Goal: Transaction & Acquisition: Subscribe to service/newsletter

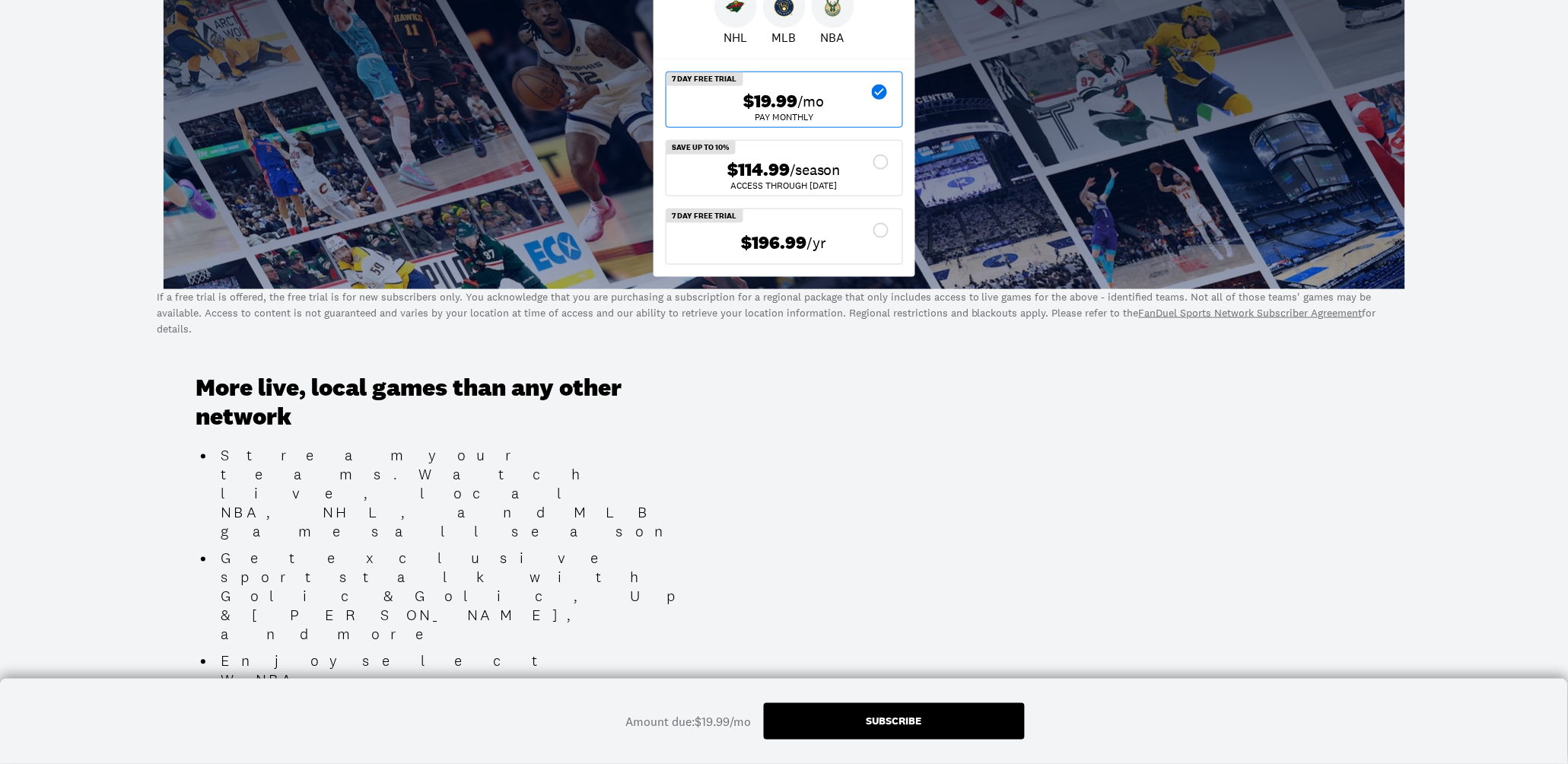
scroll to position [413, 0]
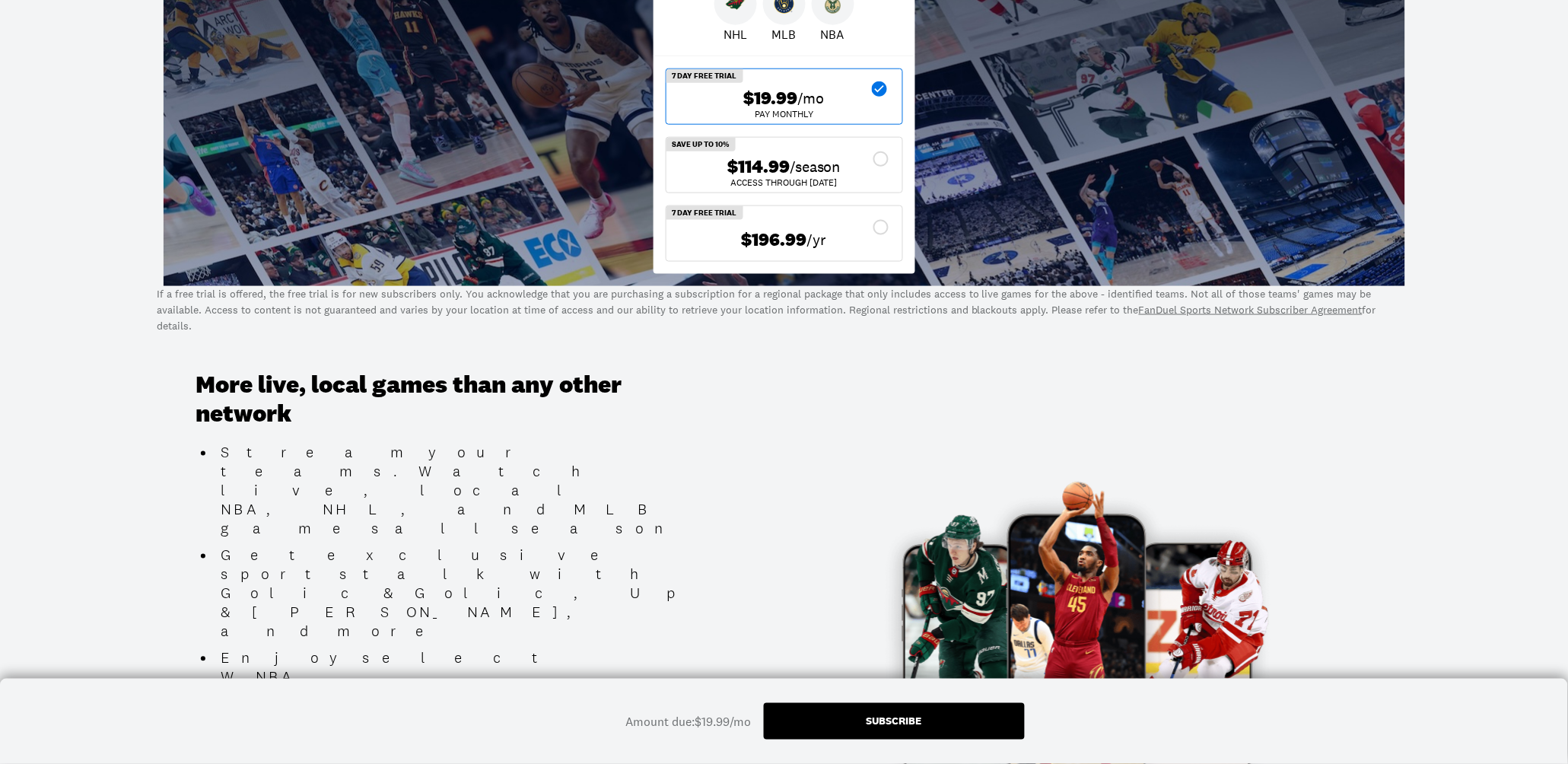
click at [854, 721] on div "Subscribe" at bounding box center [895, 721] width 261 height 36
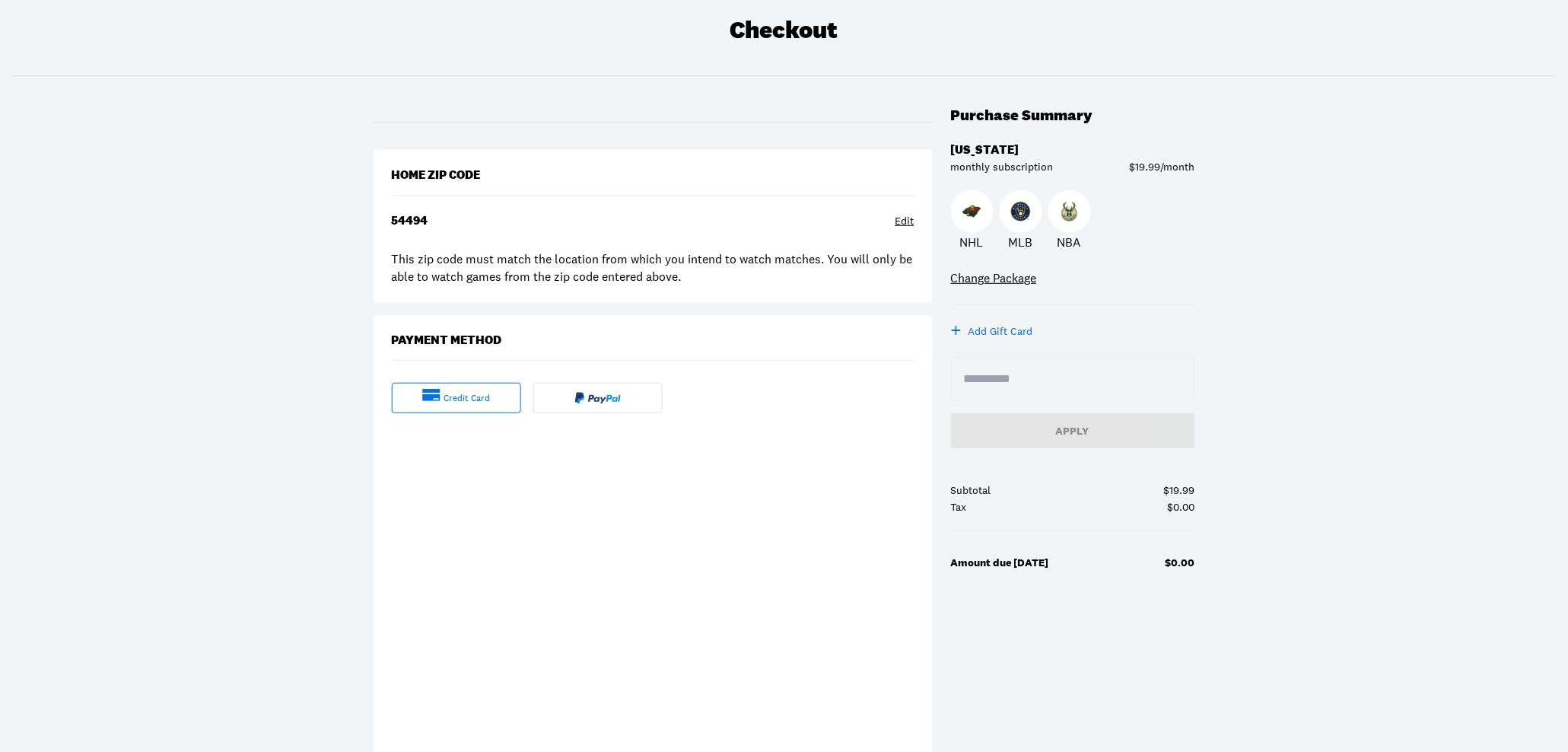
scroll to position [165, 0]
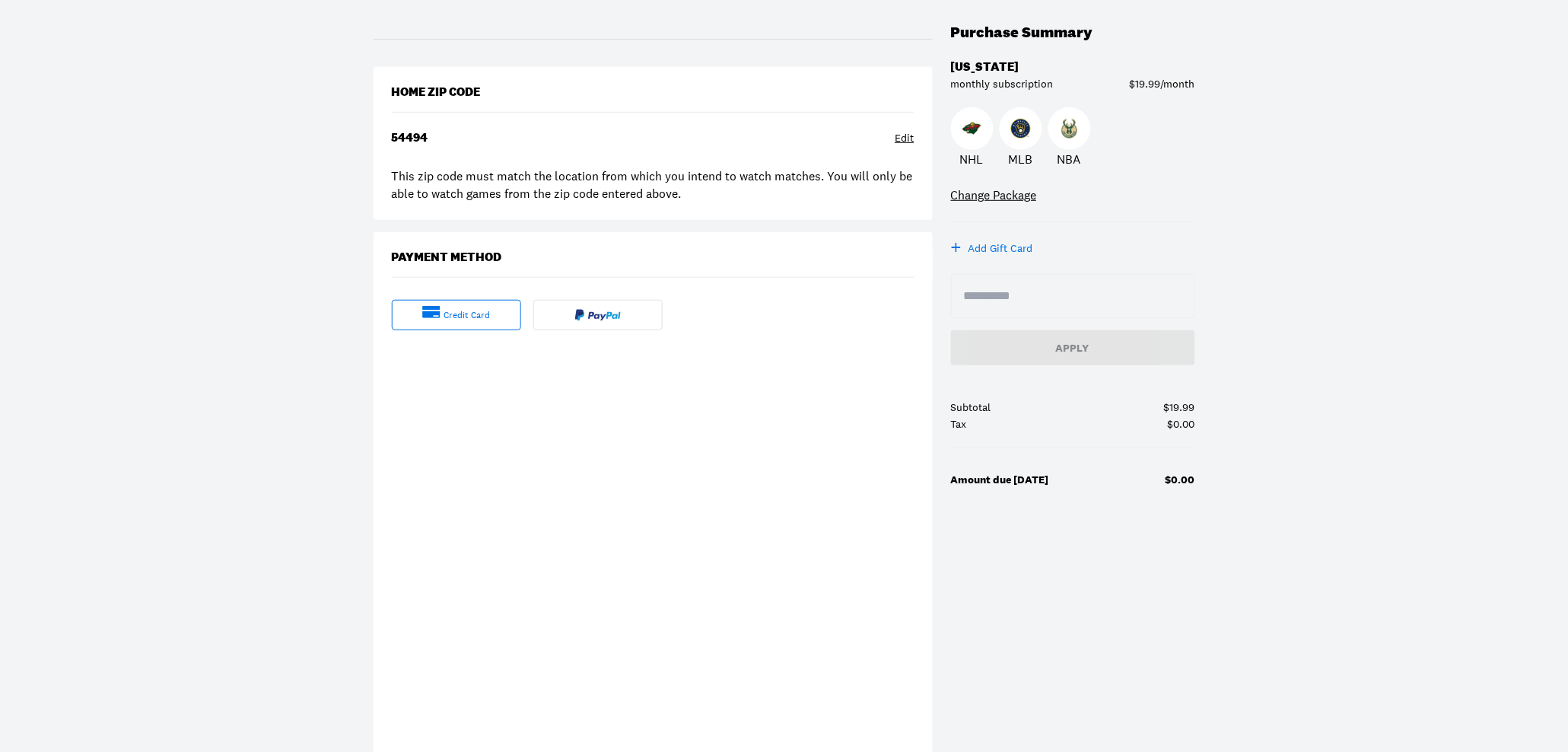
click at [246, 576] on div "Checkout Purchase Summary Wisconsin monthly subscription $19.99/month NHL MLB N…" at bounding box center [784, 364] width 1568 height 911
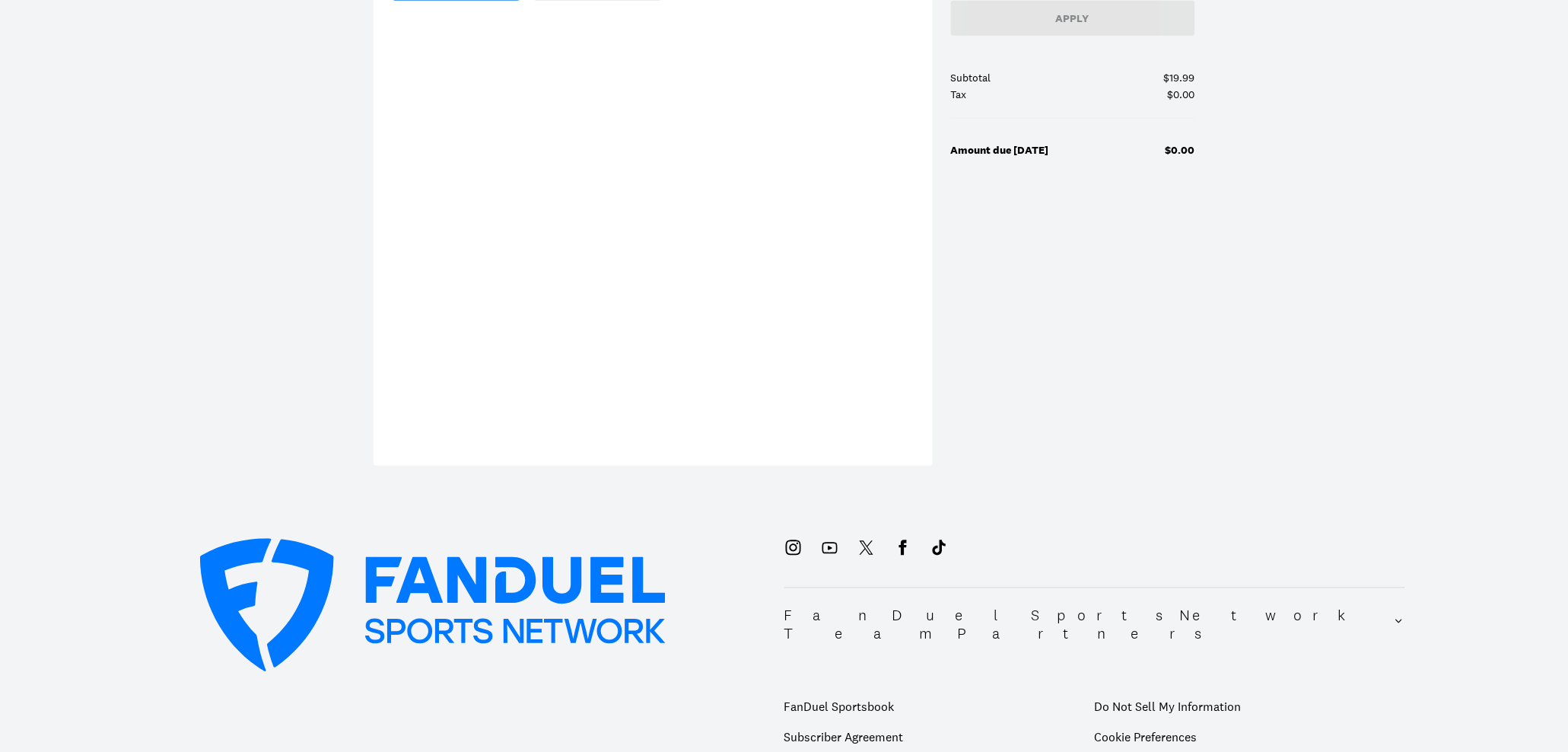
scroll to position [497, 0]
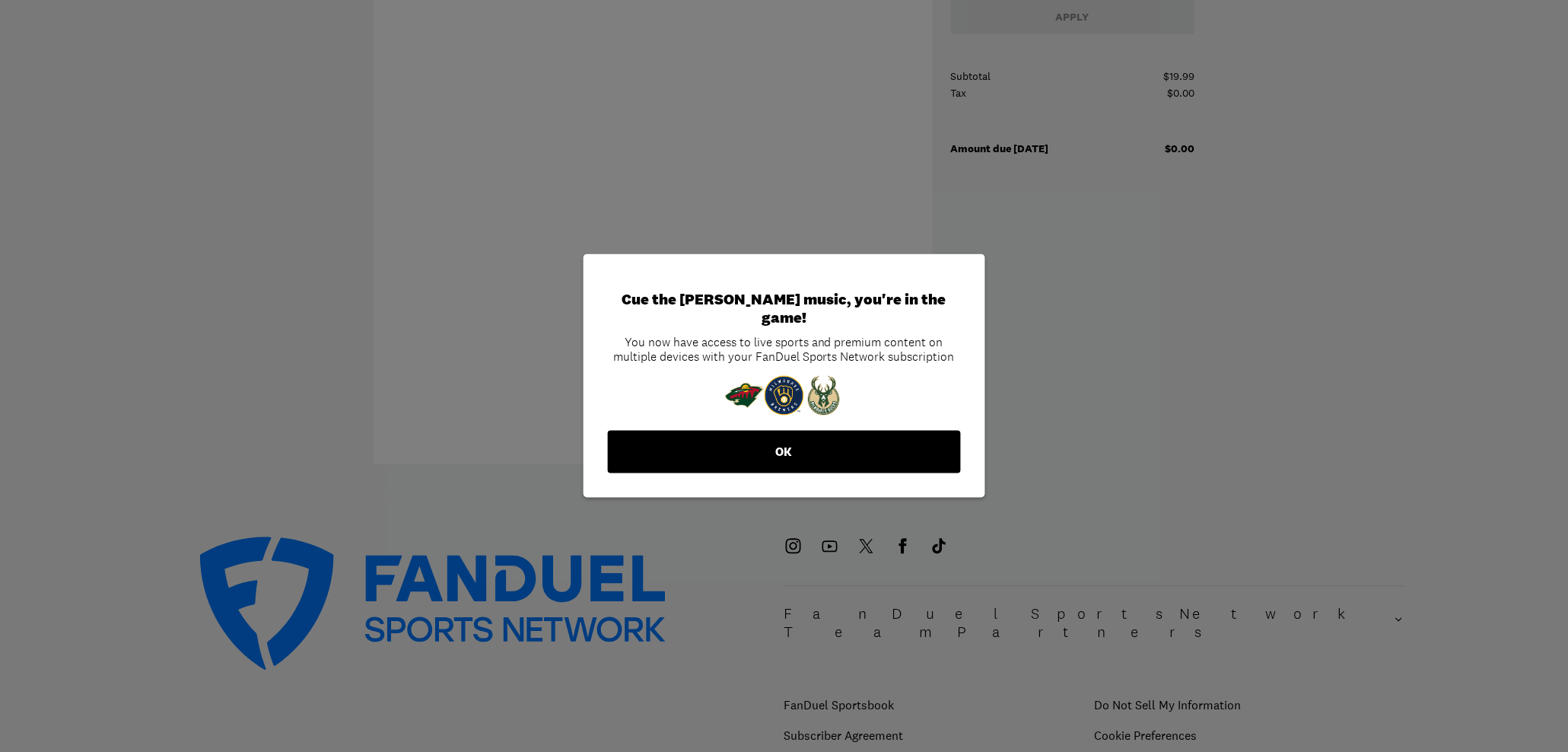
click at [794, 451] on button "OK" at bounding box center [784, 452] width 353 height 43
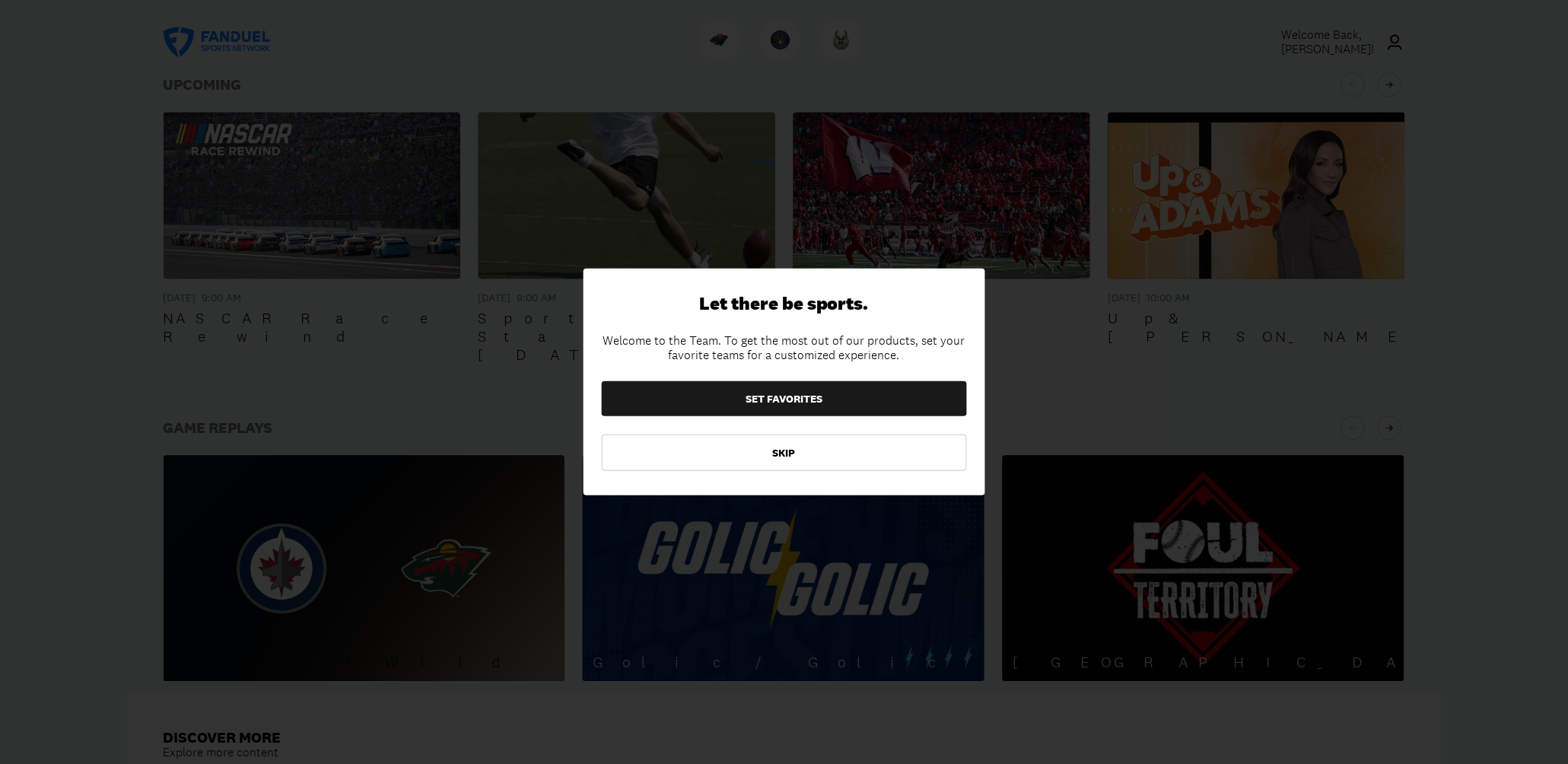
scroll to position [910, 0]
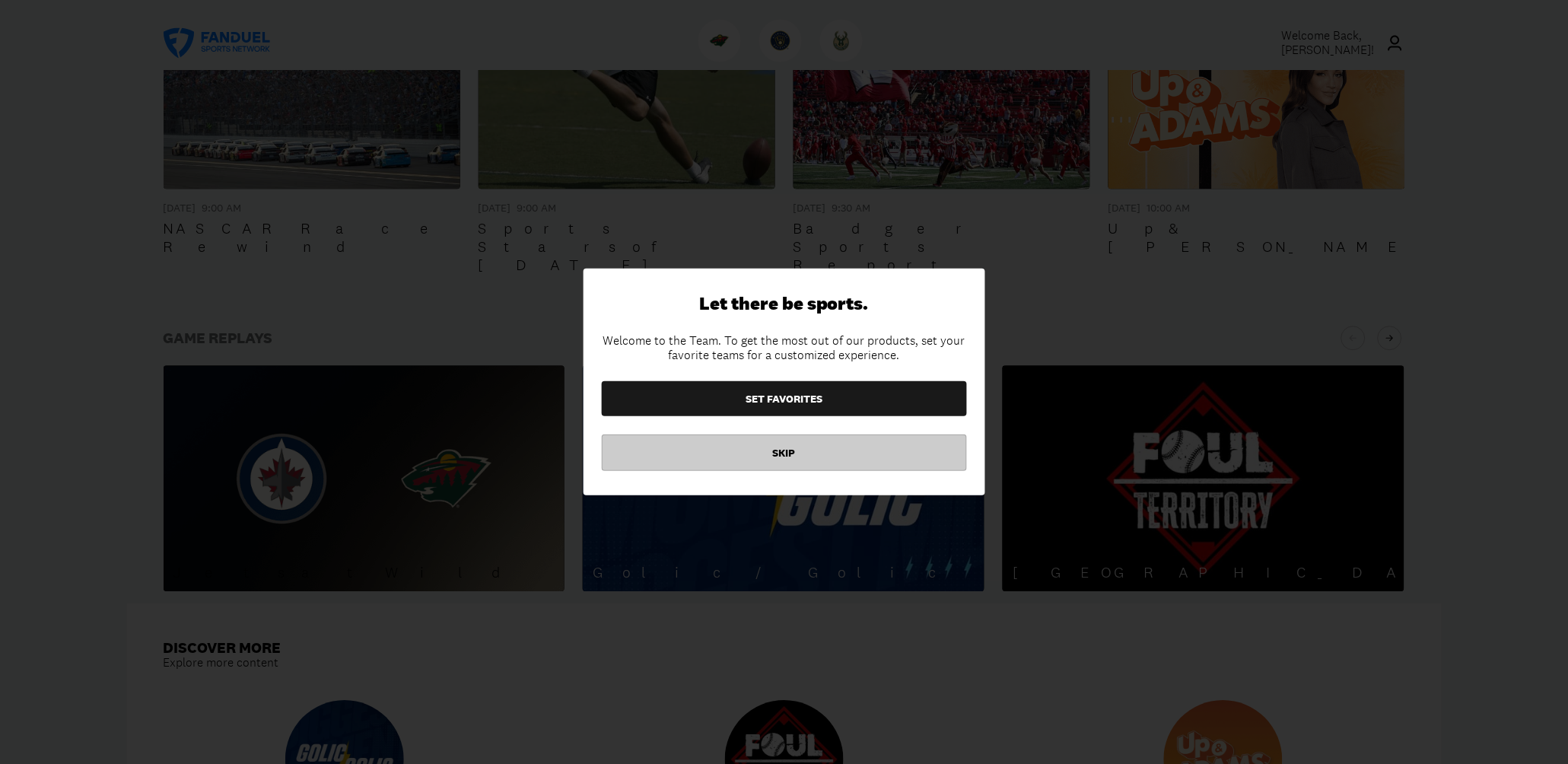
click at [845, 459] on button "SKIP" at bounding box center [784, 452] width 365 height 36
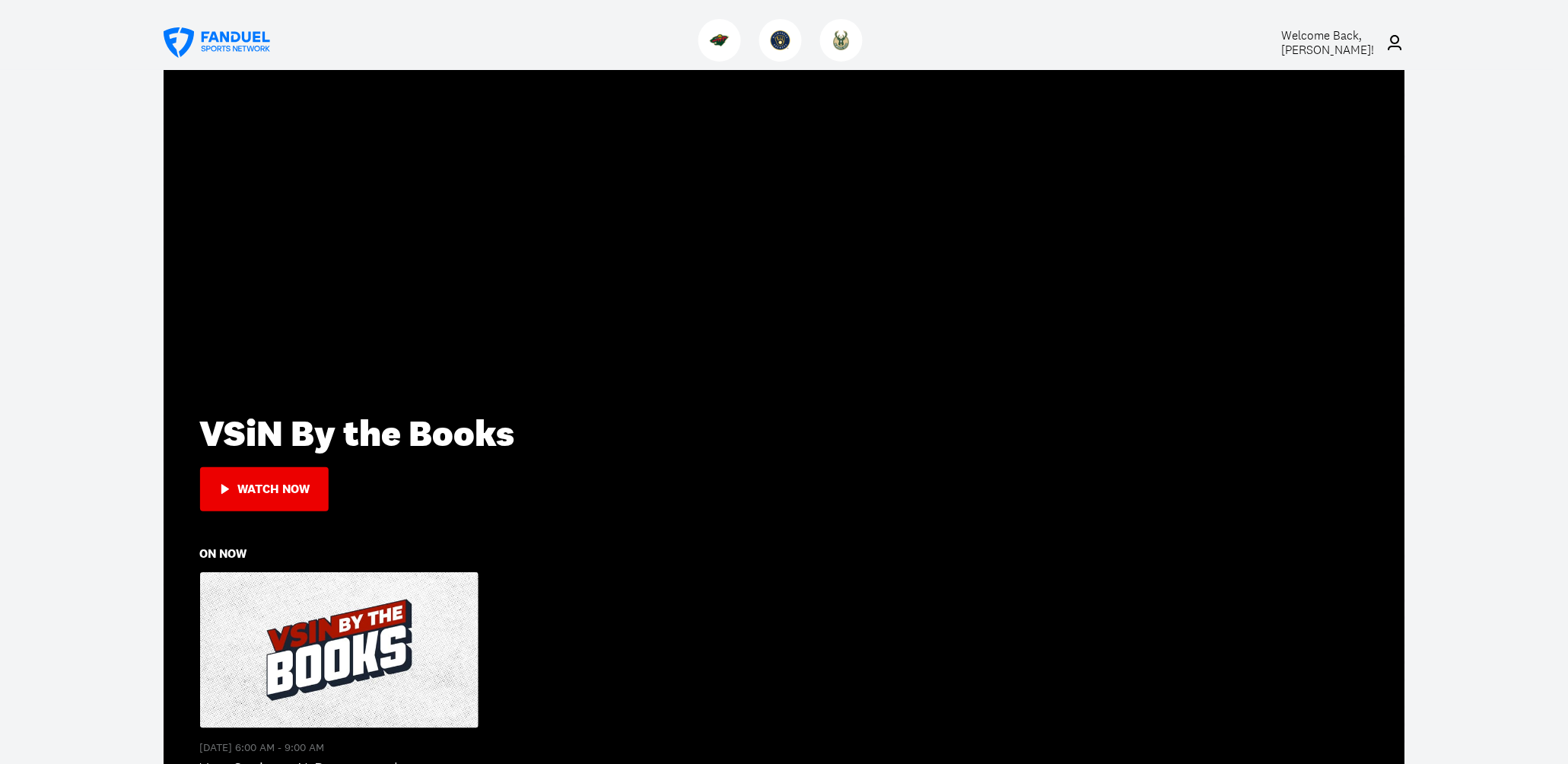
scroll to position [0, 0]
